Goal: Use online tool/utility: Utilize a website feature to perform a specific function

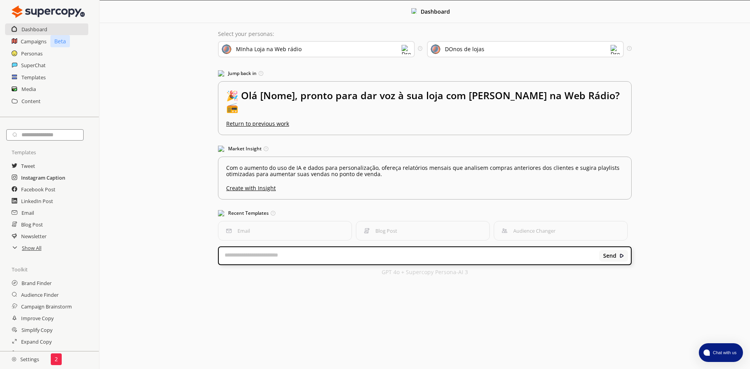
click at [54, 181] on h2 "Instagram Caption" at bounding box center [43, 178] width 44 height 12
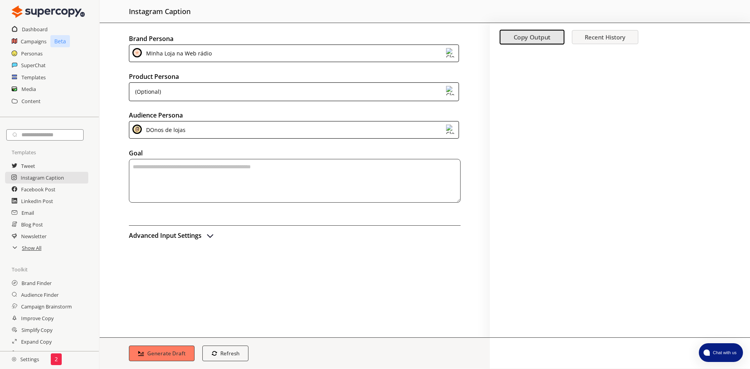
click at [246, 52] on div "MInha Loja na Web rádio" at bounding box center [294, 54] width 330 height 18
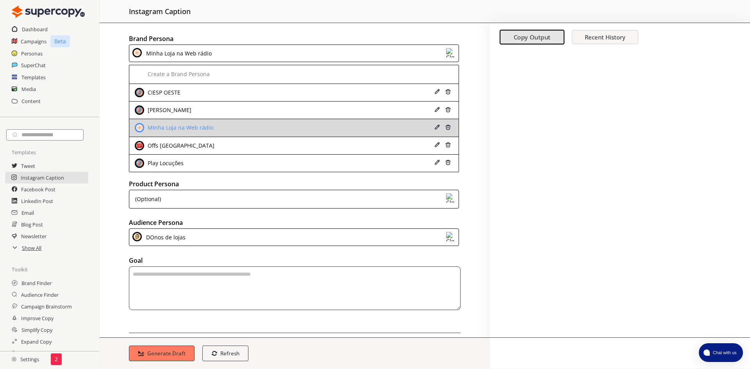
click at [201, 125] on div "MInha Loja na Web rádio" at bounding box center [180, 128] width 68 height 6
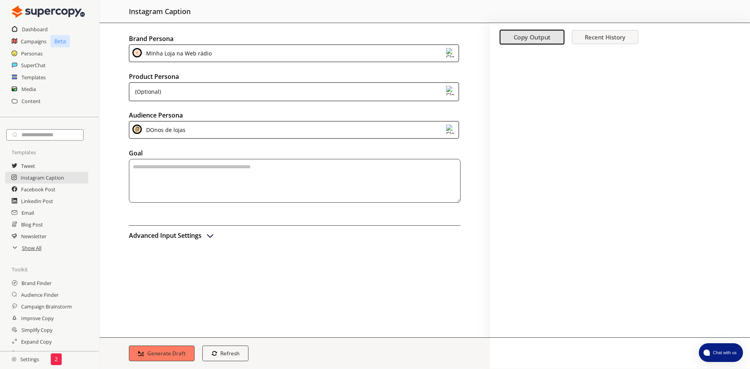
click at [203, 92] on div "(Optional)" at bounding box center [294, 91] width 330 height 19
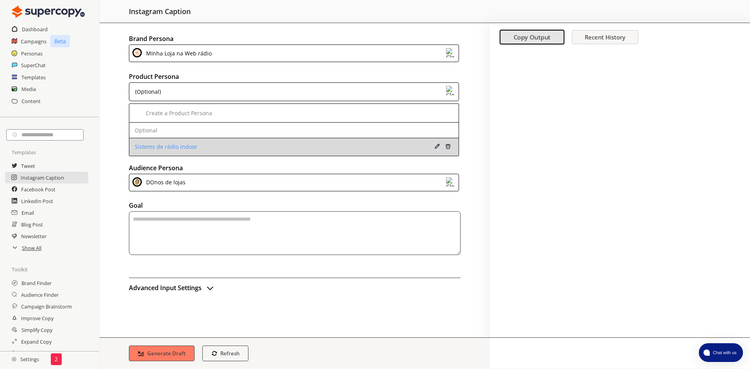
click at [193, 144] on div "Sistems de rádio indoor" at bounding box center [264, 147] width 259 height 6
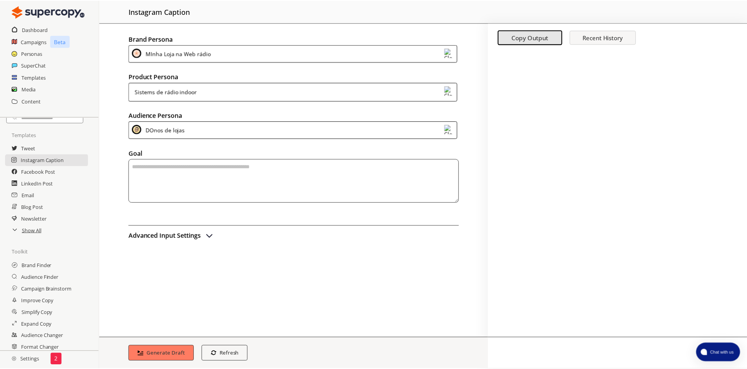
scroll to position [33, 0]
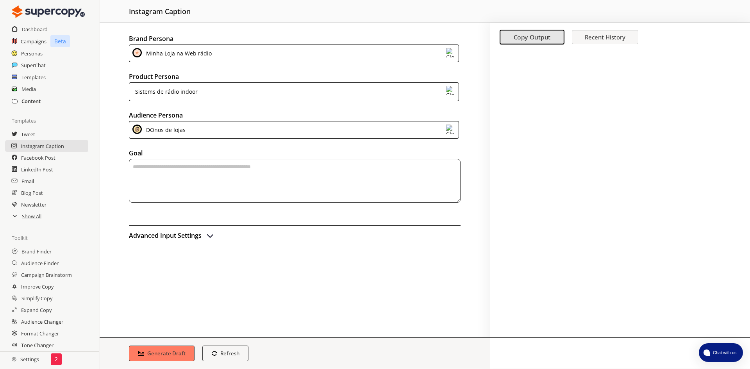
click at [29, 99] on h2 "Content" at bounding box center [30, 101] width 19 height 12
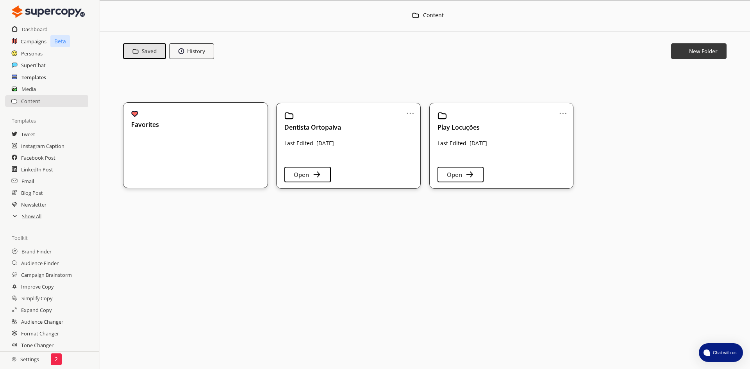
click at [34, 79] on h2 "Templates" at bounding box center [33, 78] width 25 height 12
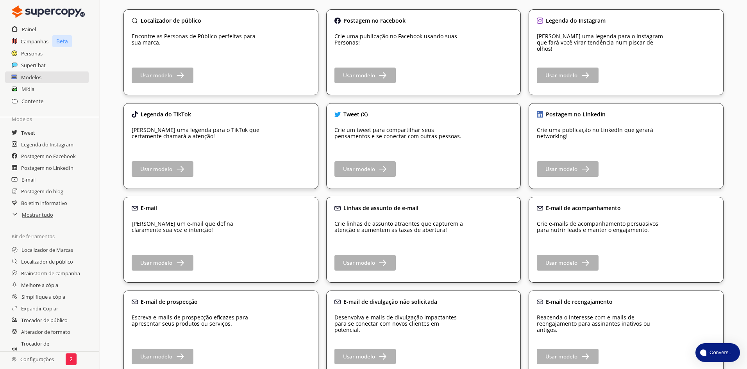
scroll to position [78, 0]
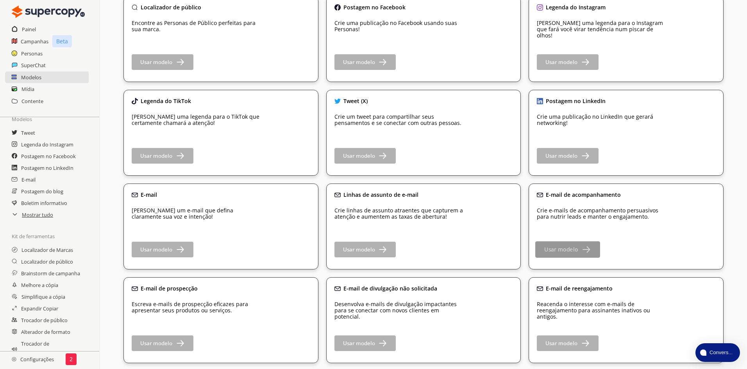
click at [579, 252] on button "Usar modelo" at bounding box center [568, 250] width 64 height 16
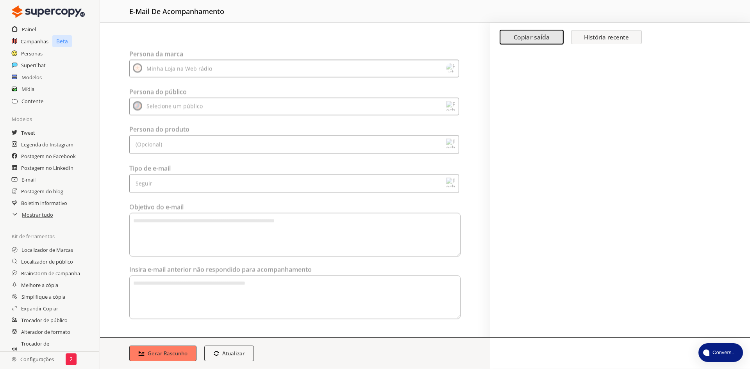
click at [244, 51] on div "Minha Loja na Web rádio" at bounding box center [294, 50] width 330 height 18
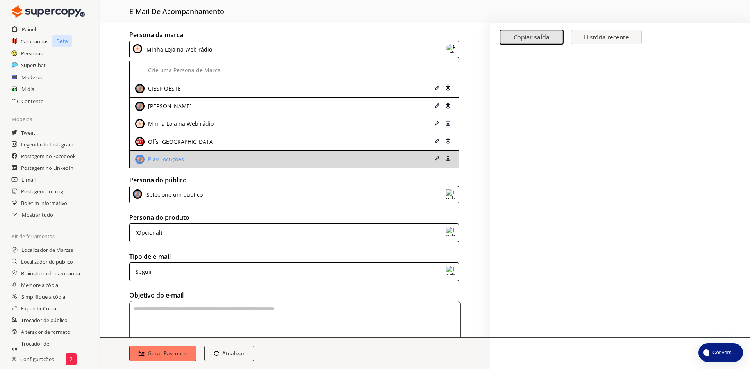
click at [222, 155] on div "Play Locuções" at bounding box center [264, 159] width 259 height 9
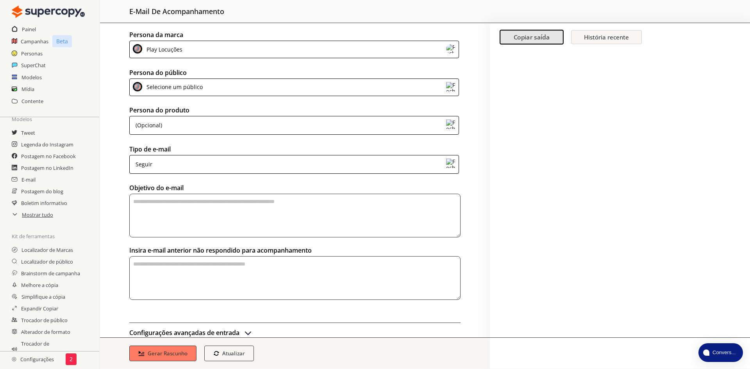
click at [204, 128] on div "(Opcional)" at bounding box center [294, 125] width 330 height 19
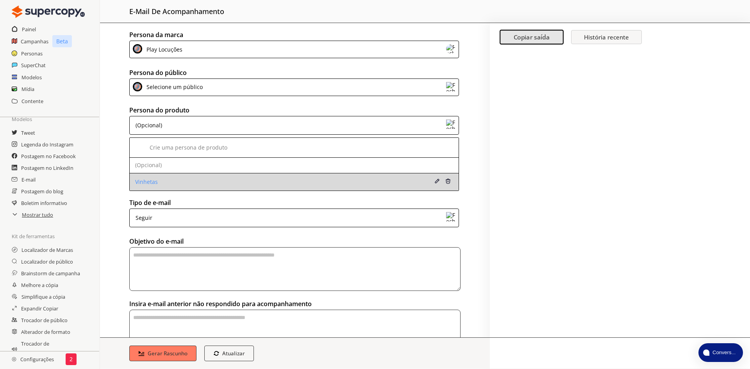
click at [174, 183] on div "Vinhetas" at bounding box center [264, 182] width 259 height 6
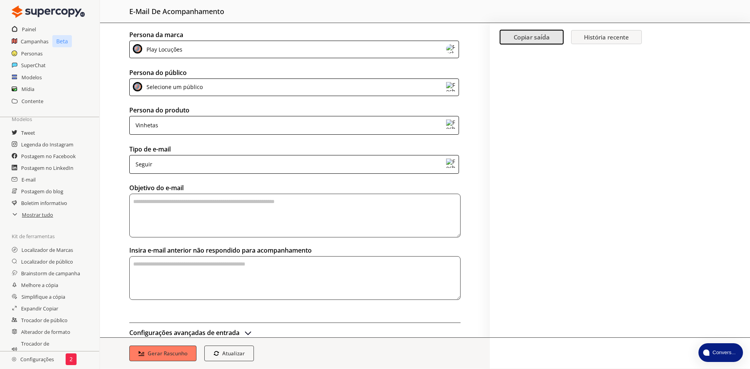
click at [191, 161] on div "Seguir" at bounding box center [294, 164] width 330 height 19
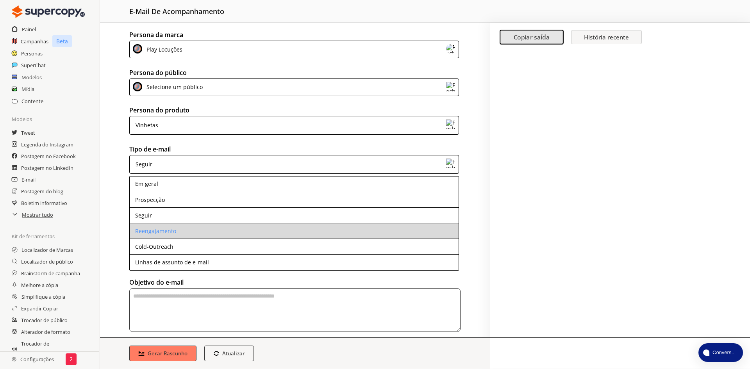
click at [186, 230] on li "Reengajamento" at bounding box center [294, 232] width 329 height 16
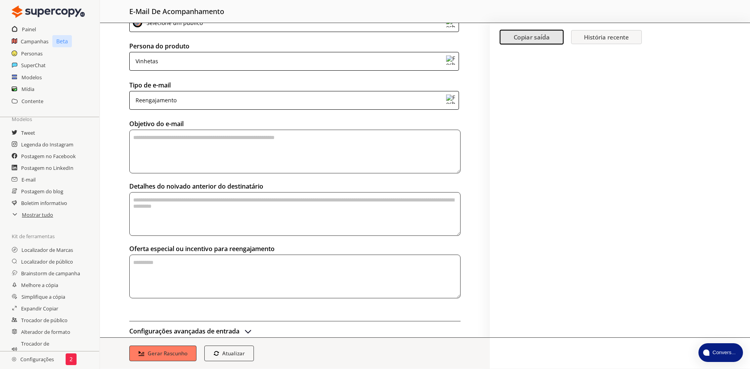
scroll to position [78, 0]
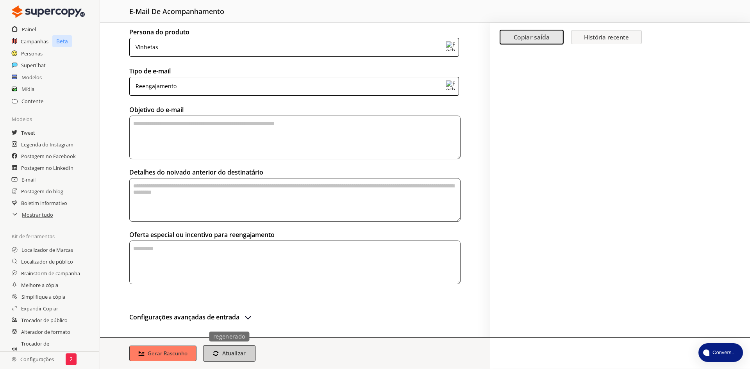
click at [243, 355] on font "Atualizar" at bounding box center [234, 353] width 24 height 7
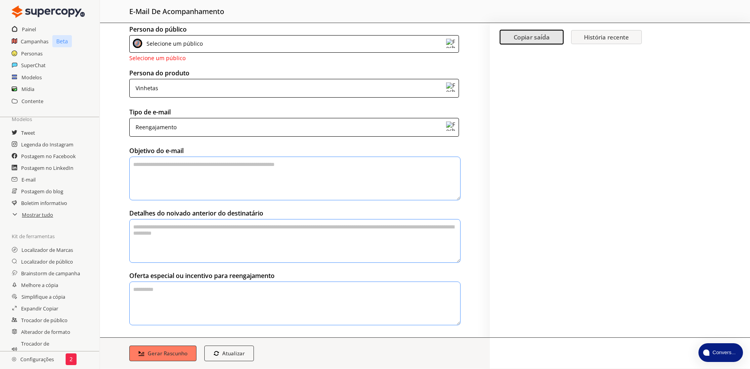
scroll to position [0, 0]
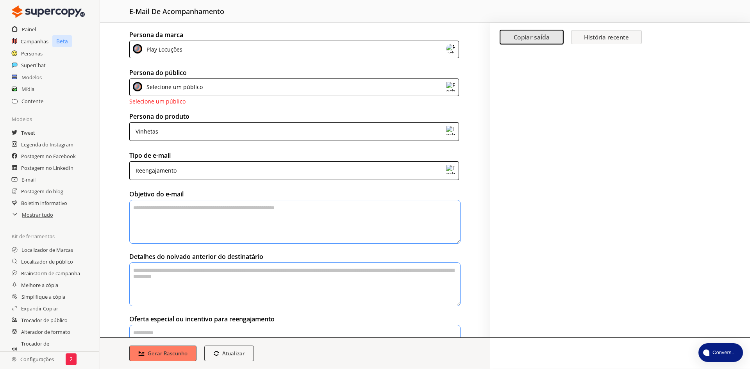
click at [208, 92] on div "Selecione um público" at bounding box center [294, 88] width 330 height 18
